Goal: Information Seeking & Learning: Learn about a topic

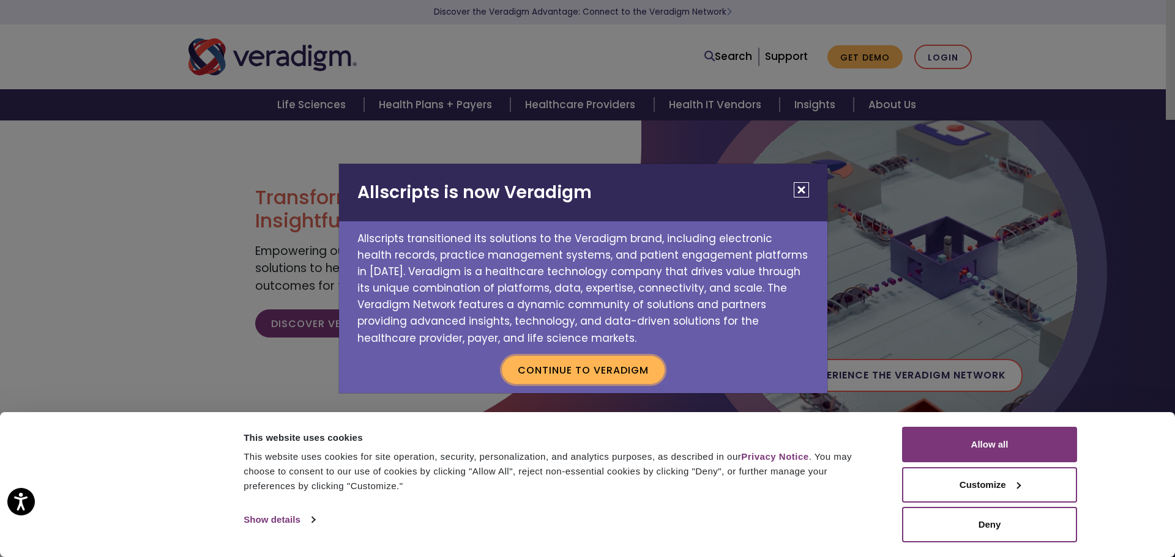
click at [642, 368] on button "Continue to Veradigm" at bounding box center [583, 370] width 163 height 28
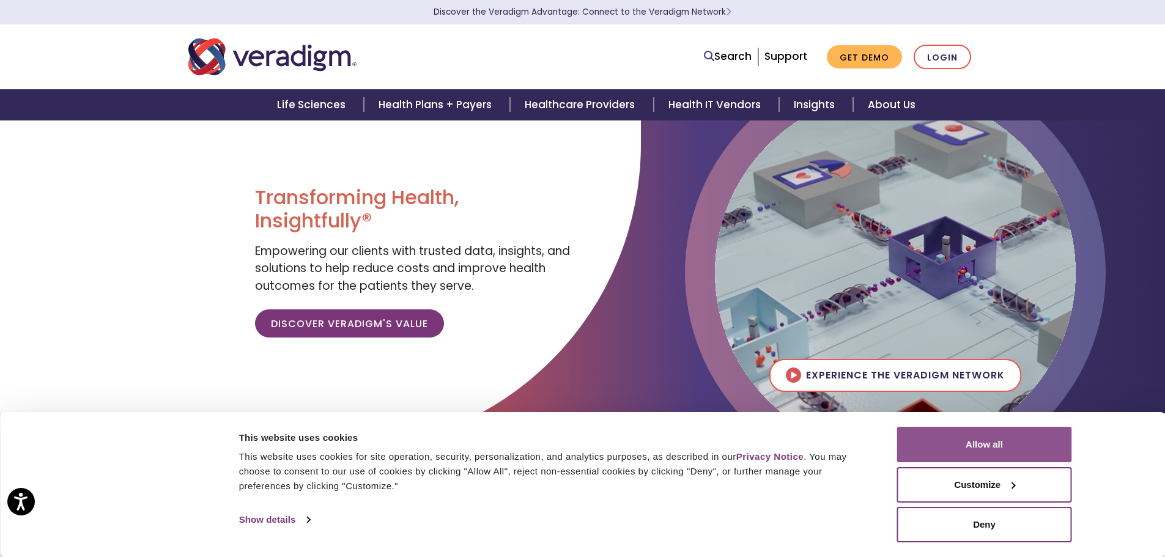
click at [934, 436] on button "Allow all" at bounding box center [984, 444] width 175 height 35
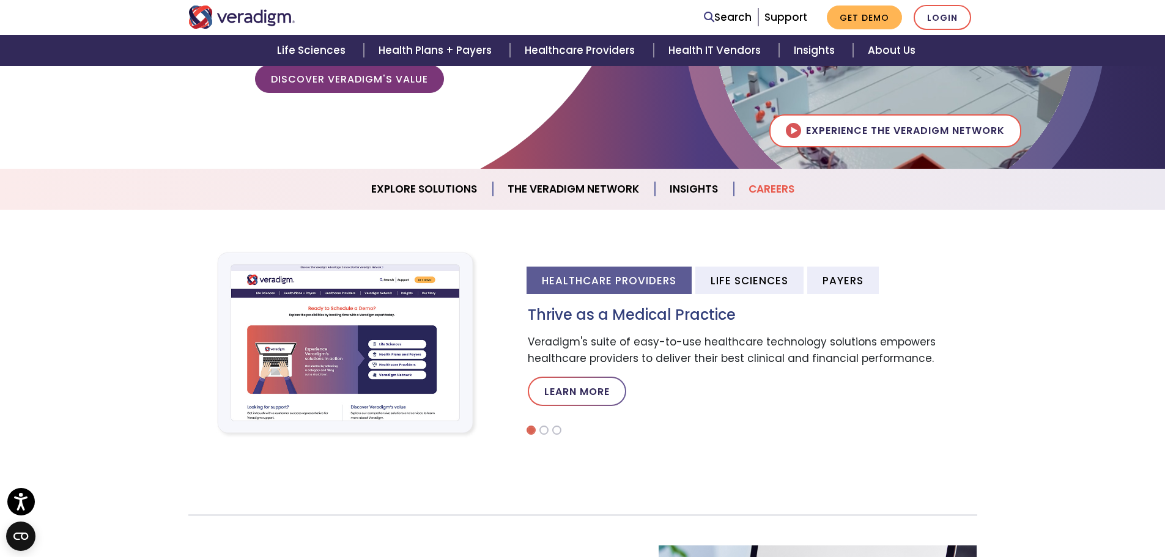
click at [766, 190] on link "Careers" at bounding box center [771, 189] width 75 height 31
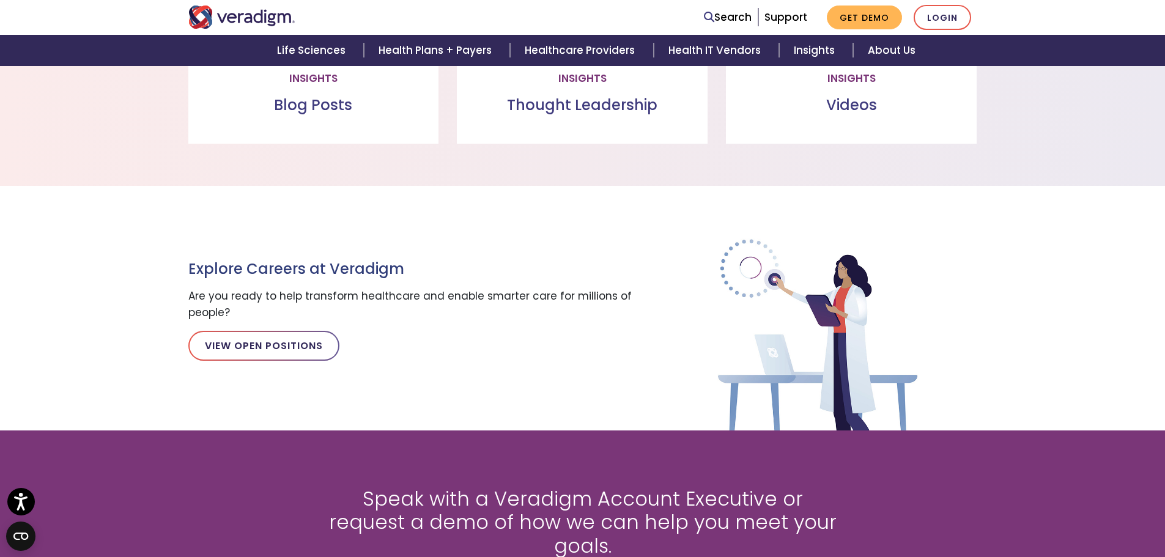
scroll to position [1273, 0]
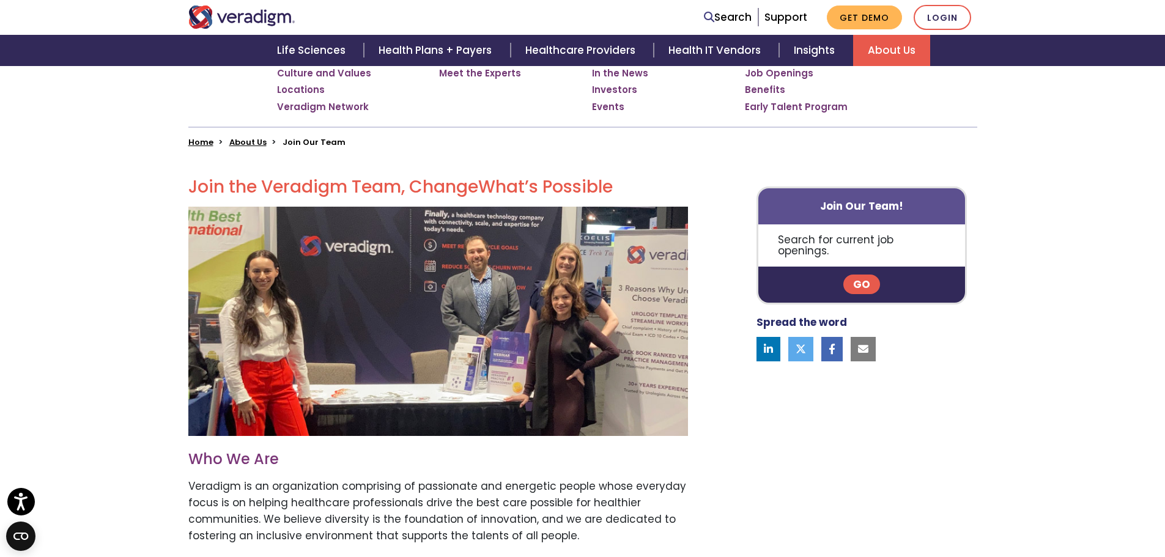
scroll to position [245, 0]
drag, startPoint x: 403, startPoint y: 186, endPoint x: 219, endPoint y: 186, distance: 183.5
click at [219, 186] on h2 "Join the Veradigm Team, Change What’s Possible" at bounding box center [438, 186] width 500 height 21
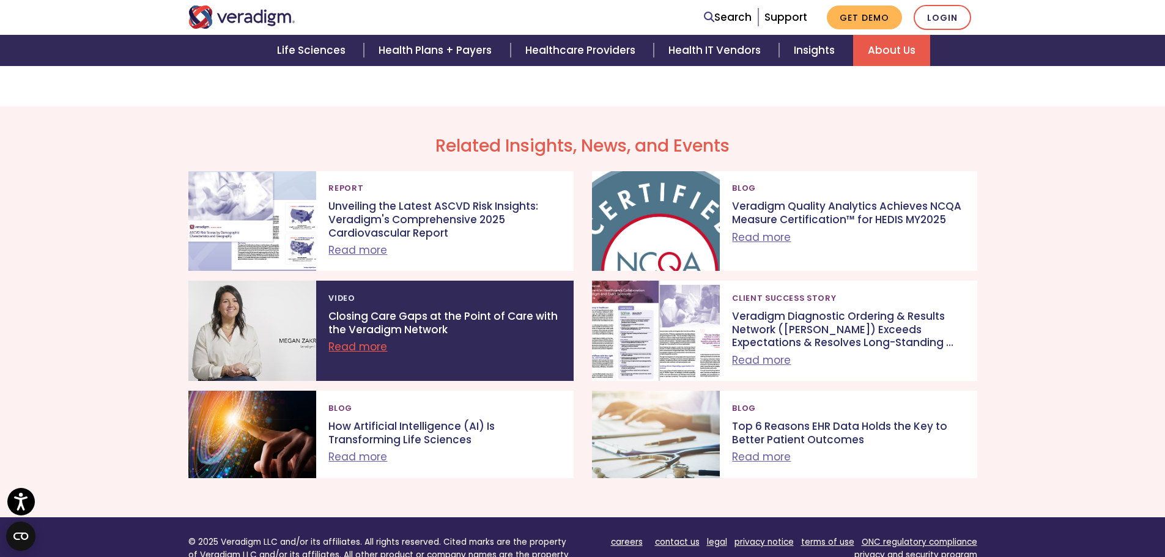
scroll to position [1223, 0]
